Goal: Information Seeking & Learning: Learn about a topic

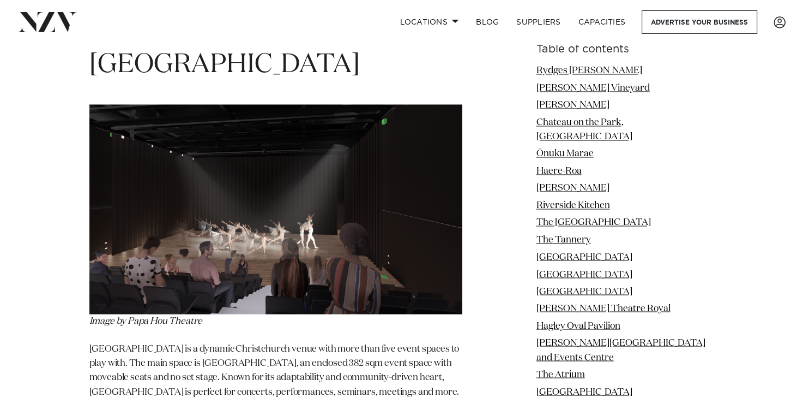
scroll to position [5776, 0]
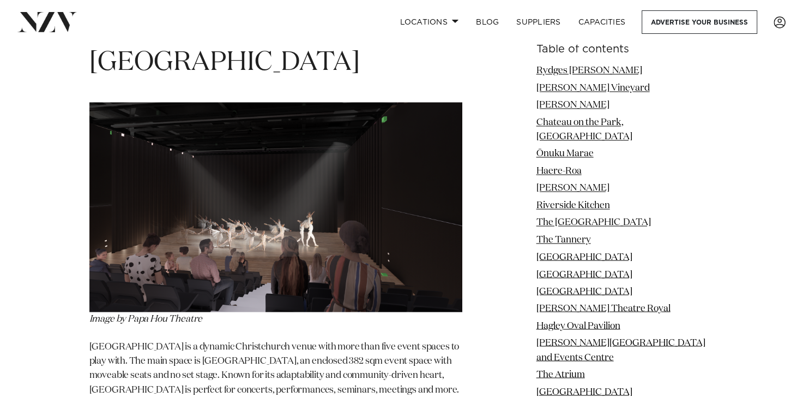
drag, startPoint x: 573, startPoint y: 243, endPoint x: 545, endPoint y: 246, distance: 28.0
click at [573, 253] on link "[GEOGRAPHIC_DATA]" at bounding box center [585, 257] width 96 height 9
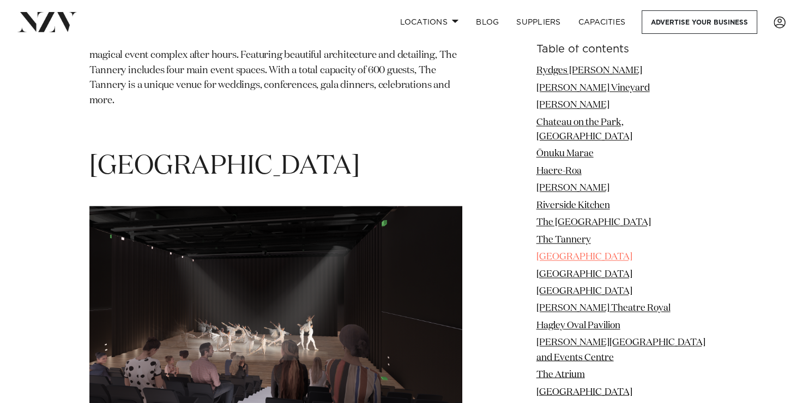
scroll to position [5670, 0]
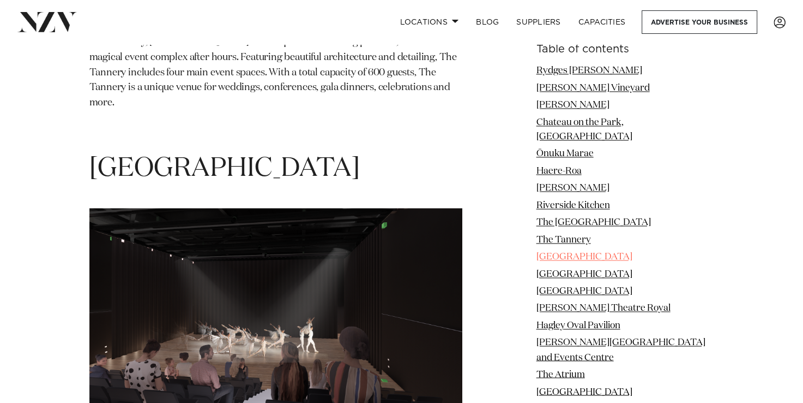
click at [573, 253] on link "[GEOGRAPHIC_DATA]" at bounding box center [585, 257] width 96 height 9
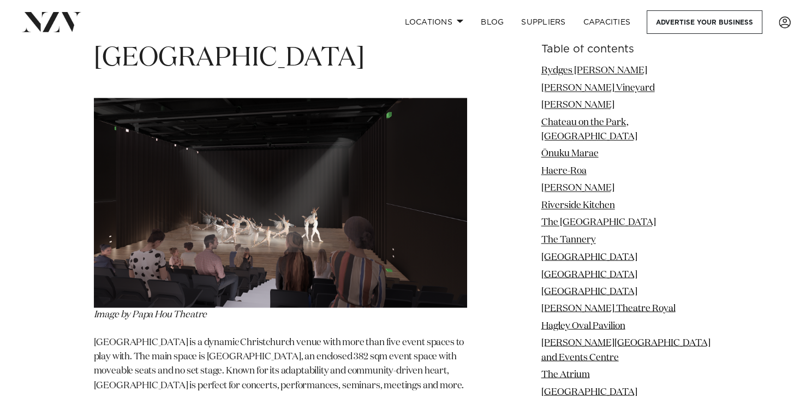
scroll to position [5794, 0]
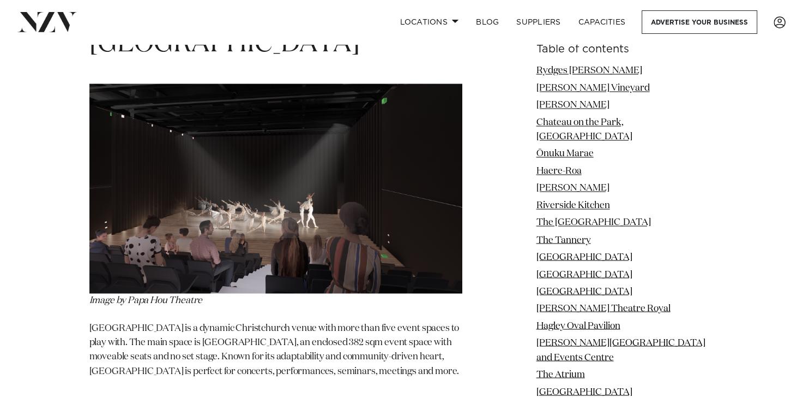
click at [327, 146] on img at bounding box center [275, 188] width 373 height 210
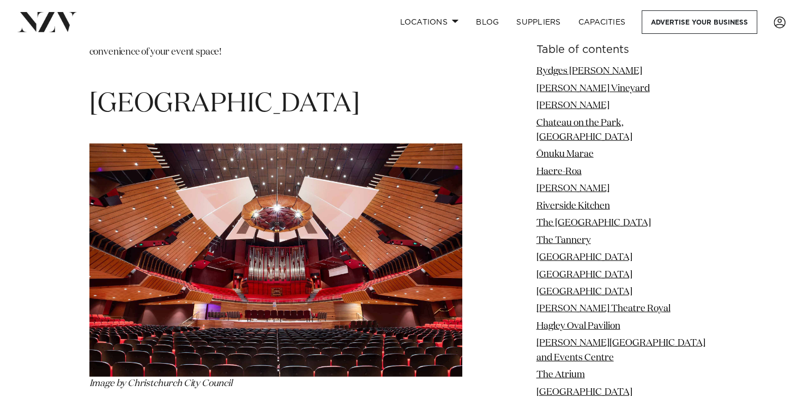
scroll to position [6583, 0]
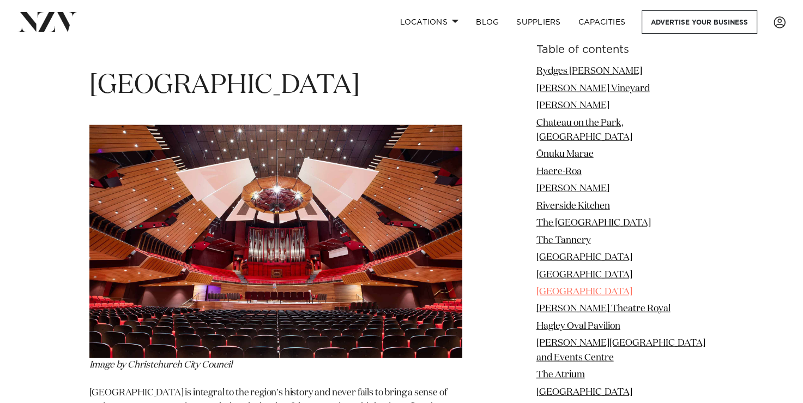
click at [587, 287] on link "[GEOGRAPHIC_DATA]" at bounding box center [585, 291] width 96 height 9
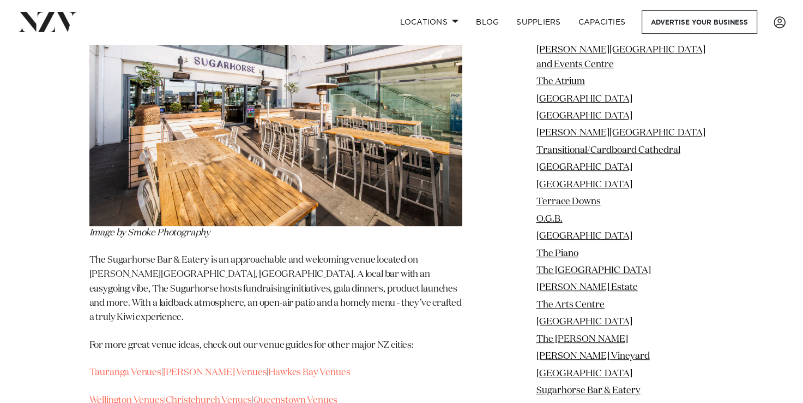
scroll to position [16528, 0]
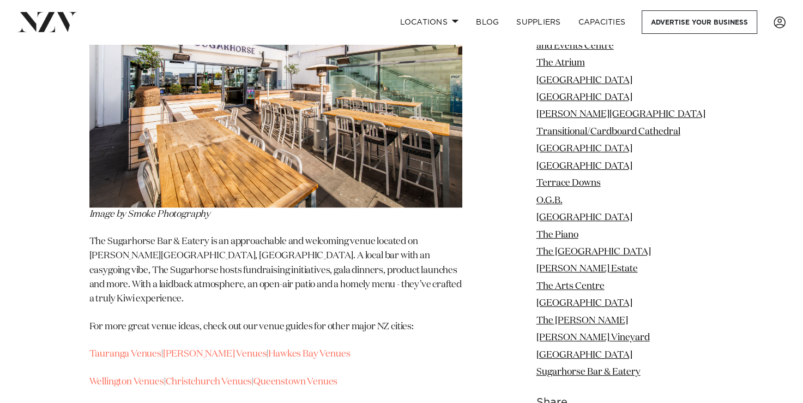
drag, startPoint x: 589, startPoint y: 183, endPoint x: 436, endPoint y: 243, distance: 163.9
drag, startPoint x: 436, startPoint y: 243, endPoint x: 395, endPoint y: 213, distance: 51.2
